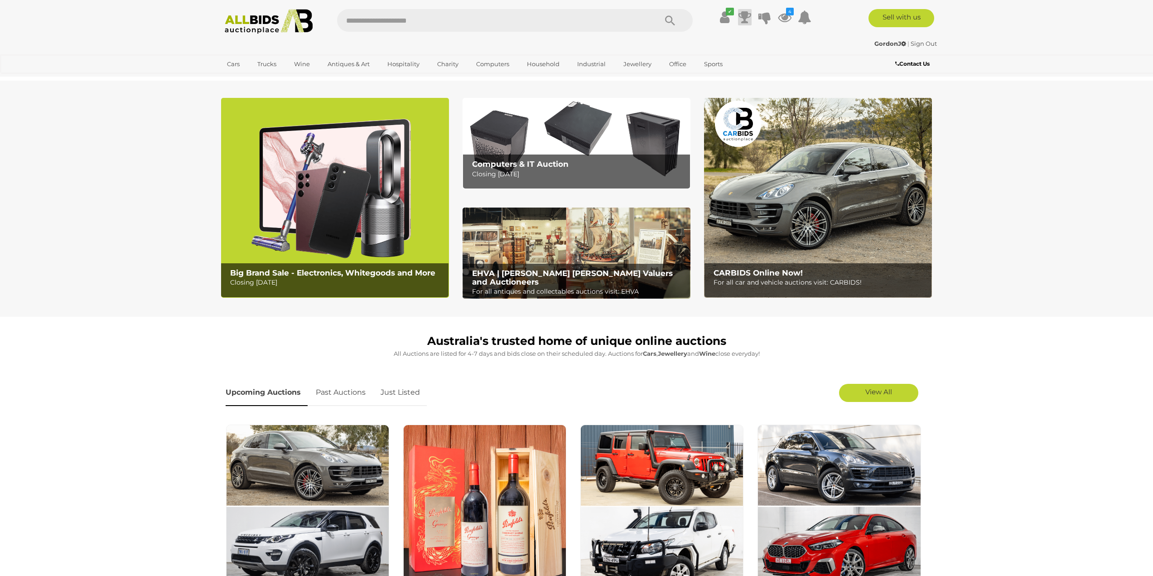
click at [743, 19] on icon at bounding box center [744, 17] width 13 height 16
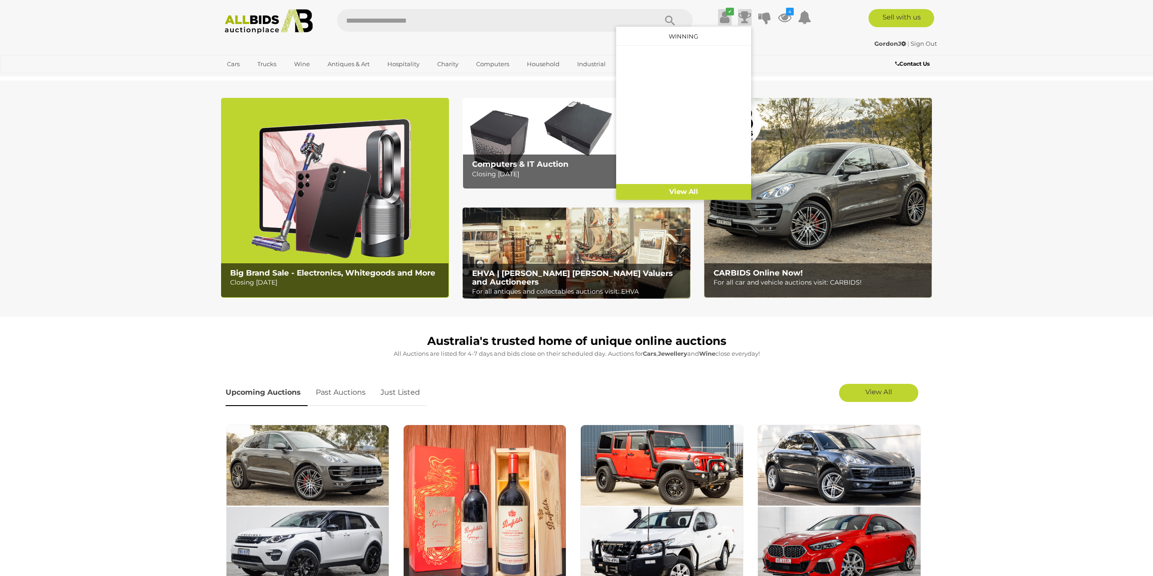
click at [729, 17] on link "✔" at bounding box center [725, 17] width 14 height 16
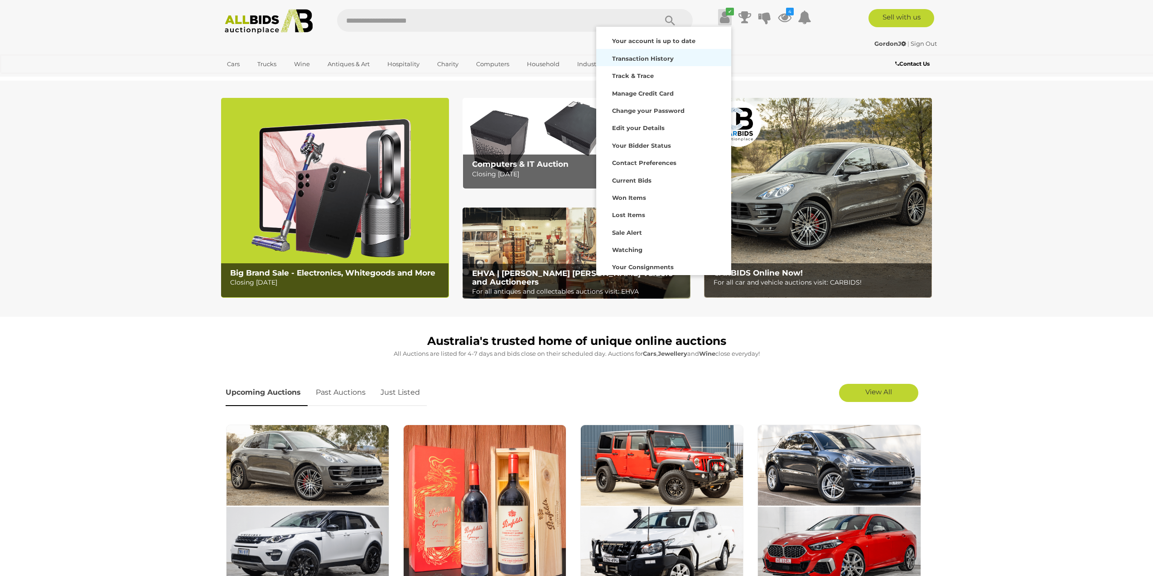
click at [669, 56] on strong "Transaction History" at bounding box center [643, 58] width 62 height 7
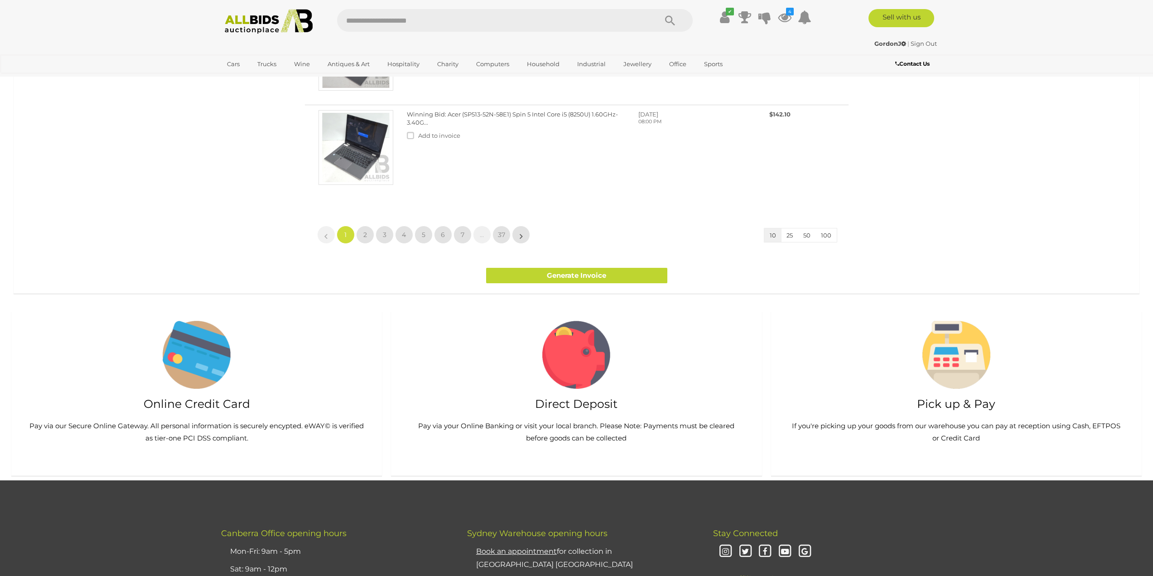
scroll to position [544, 0]
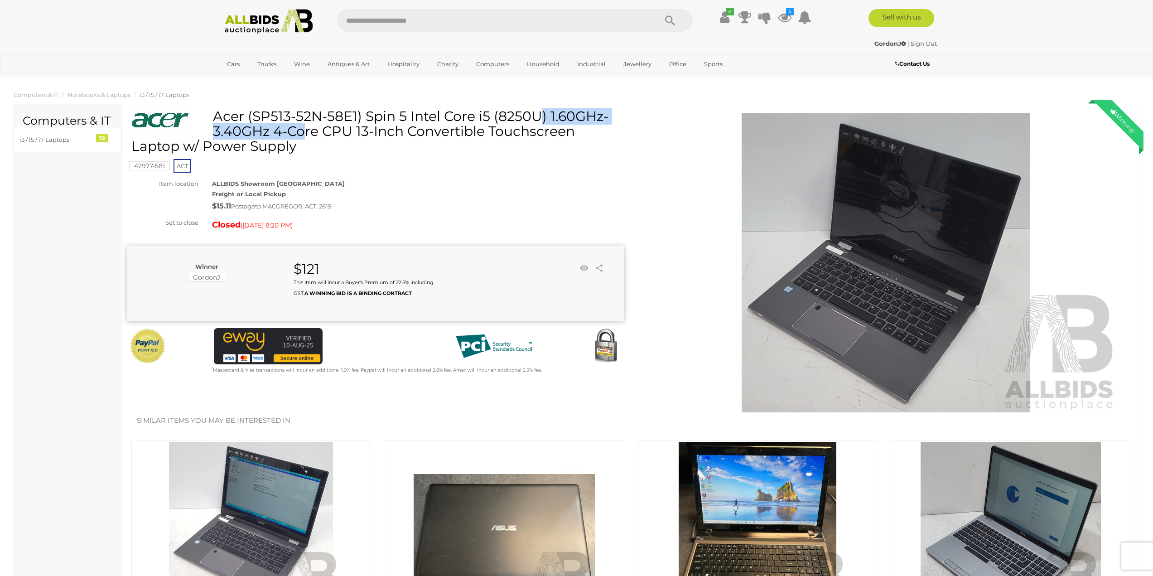
drag, startPoint x: 214, startPoint y: 117, endPoint x: 364, endPoint y: 116, distance: 150.4
click at [364, 116] on h1 "Acer (SP513-52N-58E1) Spin 5 Intel Core i5 (8250U) 1.60GHz-3.40GHz 4-Core CPU 1…" at bounding box center [376, 131] width 491 height 45
